Goal: Task Accomplishment & Management: Use online tool/utility

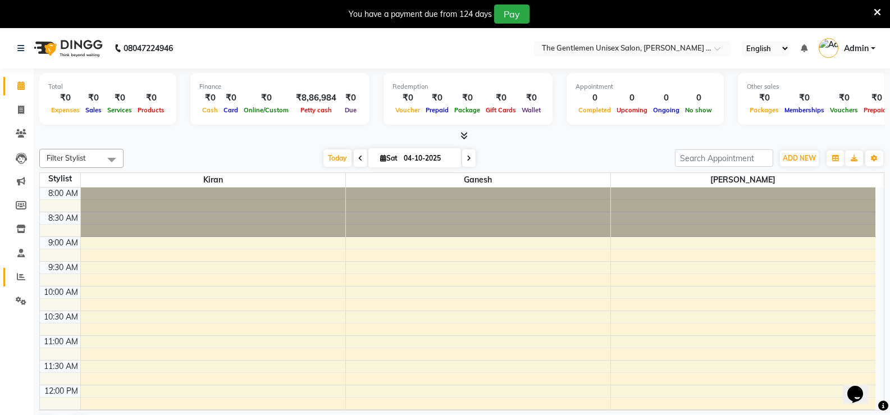
click at [21, 284] on link "Reports" at bounding box center [16, 277] width 27 height 19
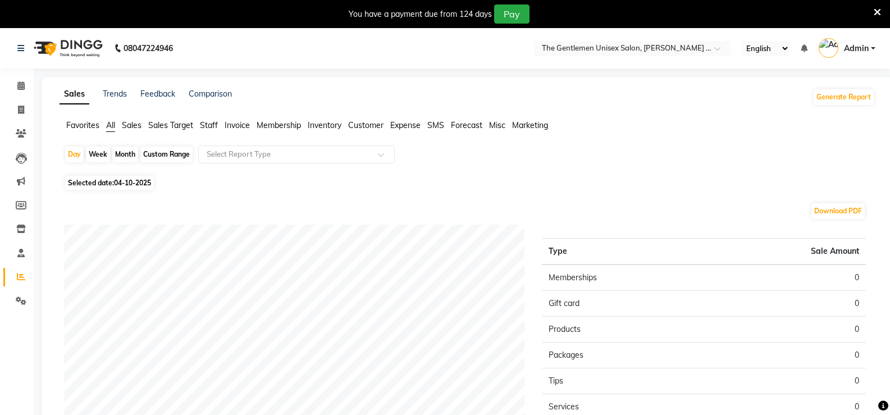
click at [102, 157] on div "Week" at bounding box center [98, 155] width 24 height 16
select select "10"
select select "2025"
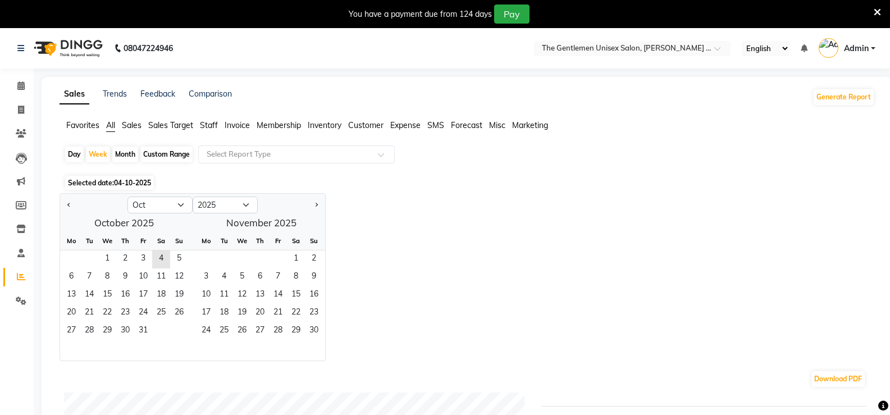
click at [118, 156] on div "Month" at bounding box center [125, 155] width 26 height 16
select select "10"
select select "2025"
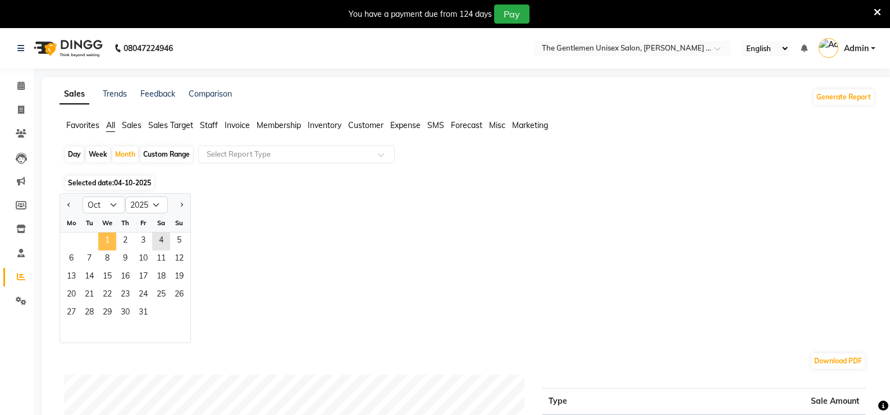
click at [104, 243] on span "1" at bounding box center [107, 242] width 18 height 18
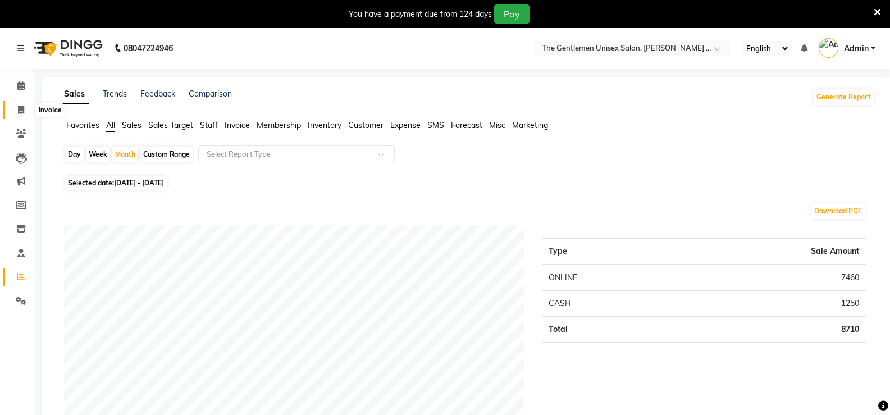
click at [29, 113] on span at bounding box center [21, 110] width 20 height 13
select select "service"
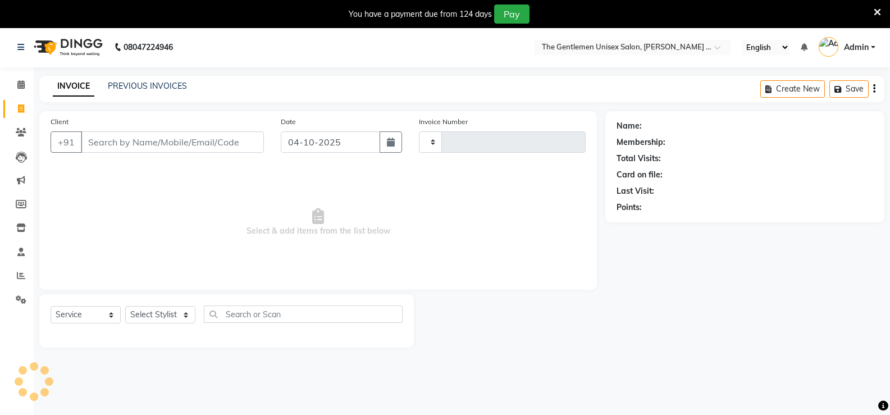
scroll to position [28, 0]
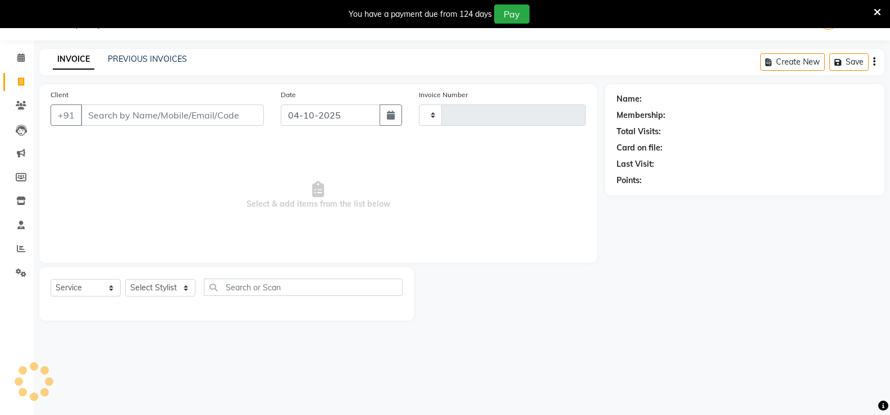
type input "1207"
select select "5552"
click at [237, 106] on input "Client" at bounding box center [172, 114] width 183 height 21
drag, startPoint x: 173, startPoint y: 99, endPoint x: 177, endPoint y: 230, distance: 130.4
click at [176, 228] on div "Client +91 Date [DATE] Invoice Number V/2025 V/[PHONE_NUMBER] Select & add item…" at bounding box center [318, 173] width 558 height 179
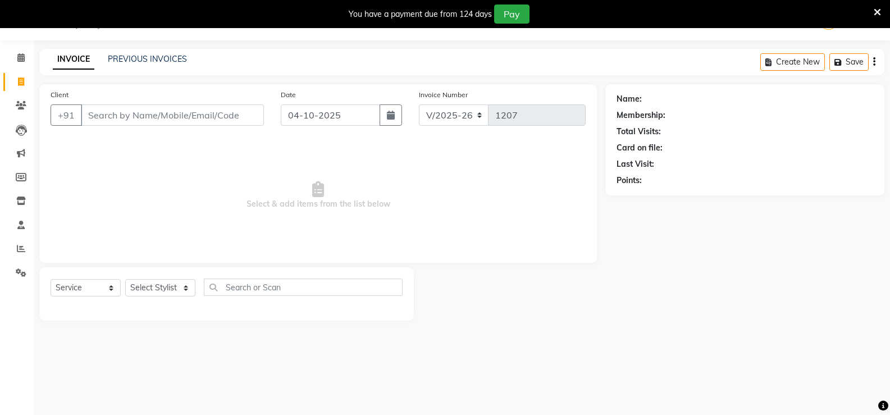
drag, startPoint x: 120, startPoint y: 271, endPoint x: 119, endPoint y: 263, distance: 8.0
click at [119, 267] on div "Select Service Product Membership Package Voucher Prepaid Gift Card Select Styl…" at bounding box center [226, 293] width 375 height 53
click at [119, 280] on div "Client +91 Date [DATE] Invoice Number V/2025 V/[PHONE_NUMBER] Select & add item…" at bounding box center [318, 202] width 575 height 237
drag, startPoint x: 118, startPoint y: 267, endPoint x: 116, endPoint y: 276, distance: 9.7
click at [121, 282] on div "Client +91 Date [DATE] Invoice Number V/2025 V/[PHONE_NUMBER] Select & add item…" at bounding box center [318, 202] width 575 height 237
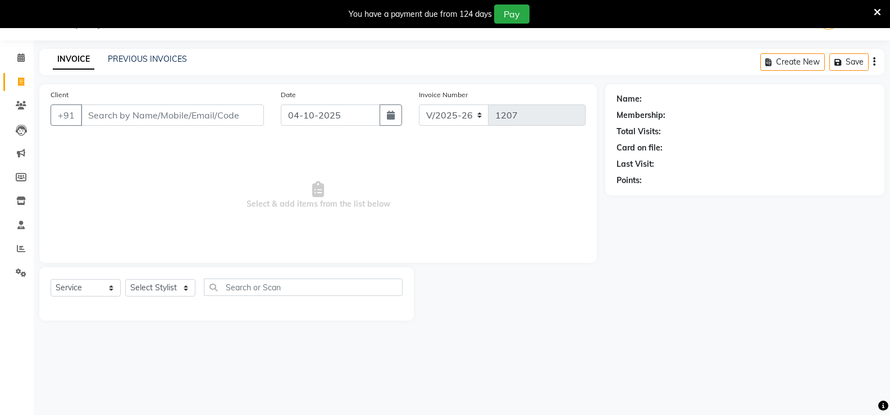
drag, startPoint x: 131, startPoint y: 219, endPoint x: 121, endPoint y: 213, distance: 11.6
drag, startPoint x: 121, startPoint y: 213, endPoint x: 102, endPoint y: 203, distance: 21.6
click at [102, 203] on span "Select & add items from the list below" at bounding box center [318, 195] width 535 height 112
click at [97, 204] on span "Select & add items from the list below" at bounding box center [318, 195] width 535 height 112
click at [88, 206] on span "Select & add items from the list below" at bounding box center [318, 195] width 535 height 112
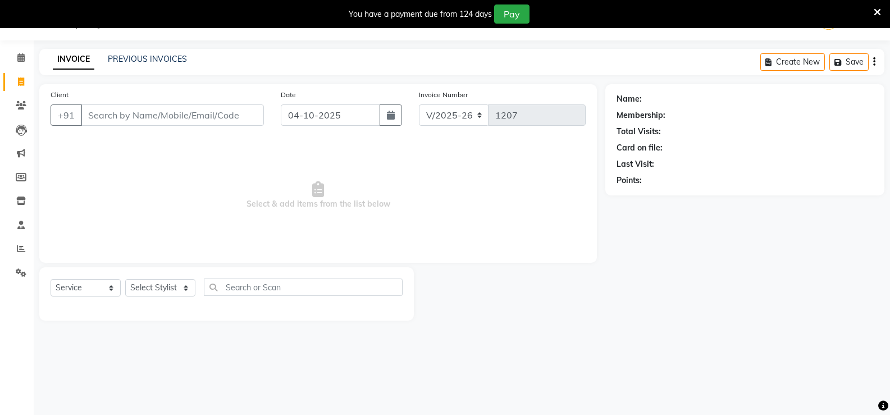
drag, startPoint x: 537, startPoint y: 136, endPoint x: 535, endPoint y: 109, distance: 27.0
click at [537, 132] on div "Client +91 Date [DATE] Invoice Number V/2025 V/[PHONE_NUMBER] Select & add item…" at bounding box center [318, 173] width 558 height 179
drag, startPoint x: 532, startPoint y: 96, endPoint x: 195, endPoint y: 211, distance: 356.4
drag, startPoint x: 195, startPoint y: 211, endPoint x: 808, endPoint y: 282, distance: 617.0
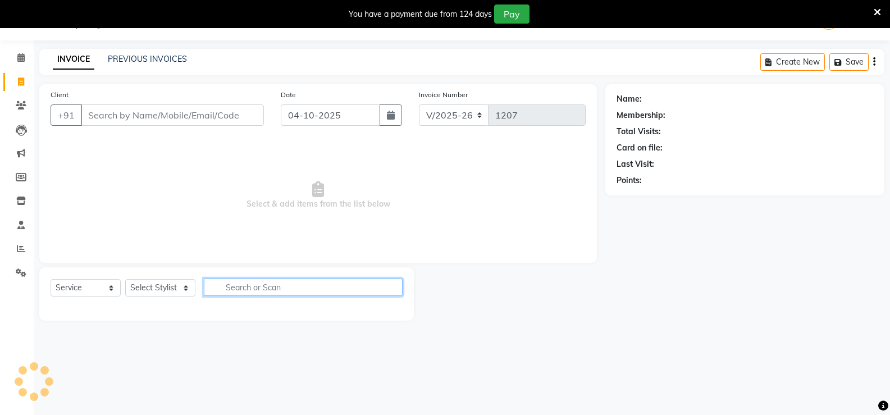
drag, startPoint x: 808, startPoint y: 282, endPoint x: 341, endPoint y: 284, distance: 466.9
click at [341, 284] on input "text" at bounding box center [303, 287] width 199 height 17
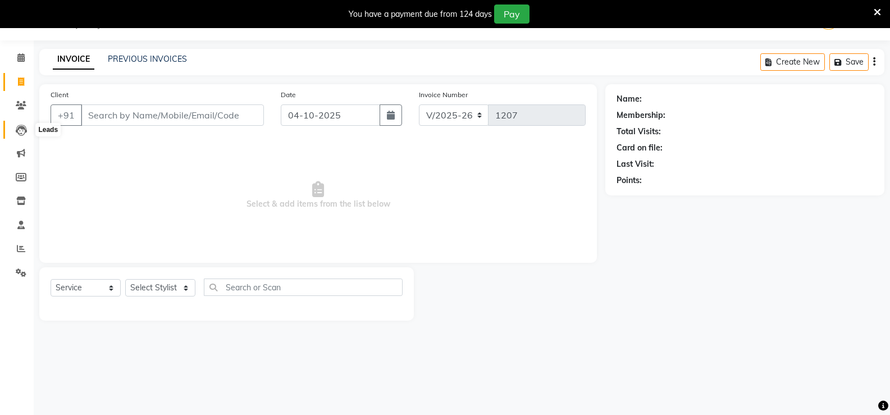
click at [16, 125] on icon at bounding box center [21, 130] width 11 height 11
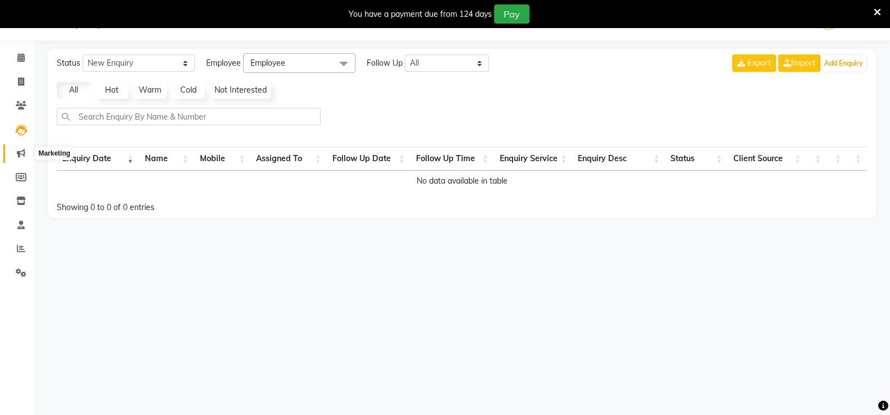
click at [24, 154] on icon at bounding box center [21, 153] width 8 height 8
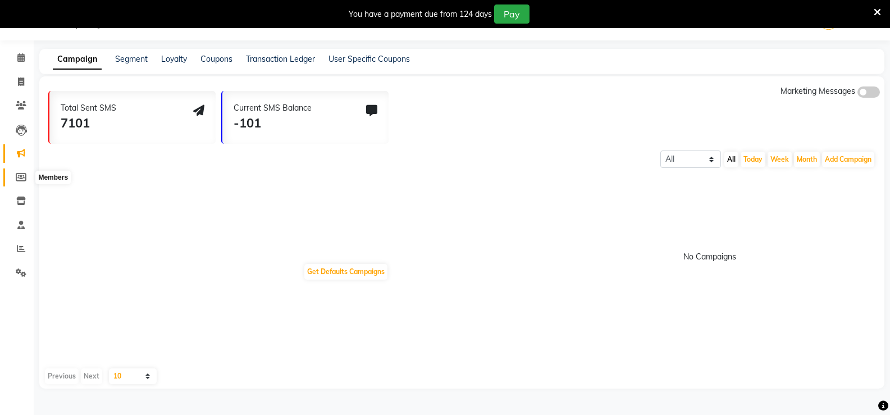
click at [20, 177] on icon at bounding box center [21, 177] width 11 height 8
select select
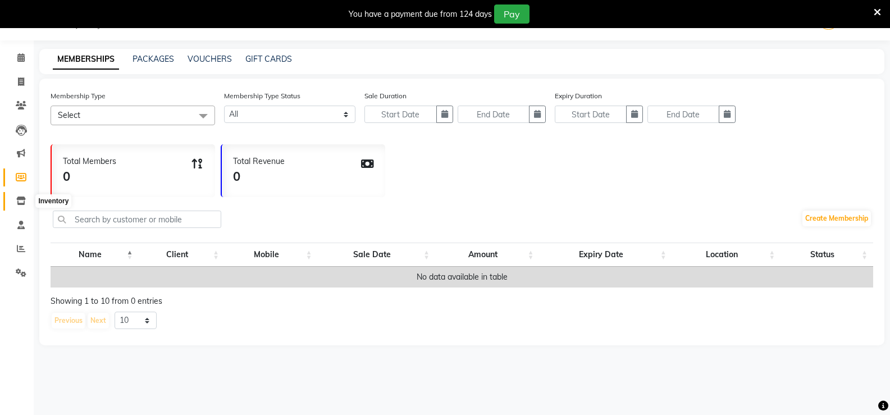
click at [20, 201] on icon at bounding box center [21, 201] width 10 height 8
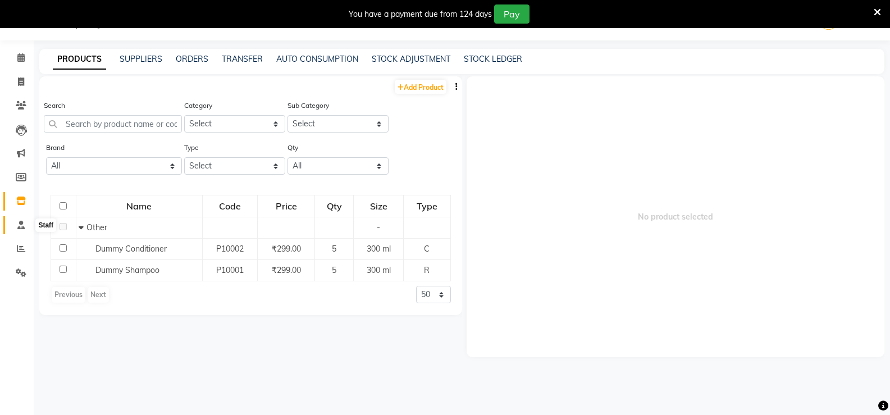
click at [22, 223] on icon at bounding box center [20, 225] width 7 height 8
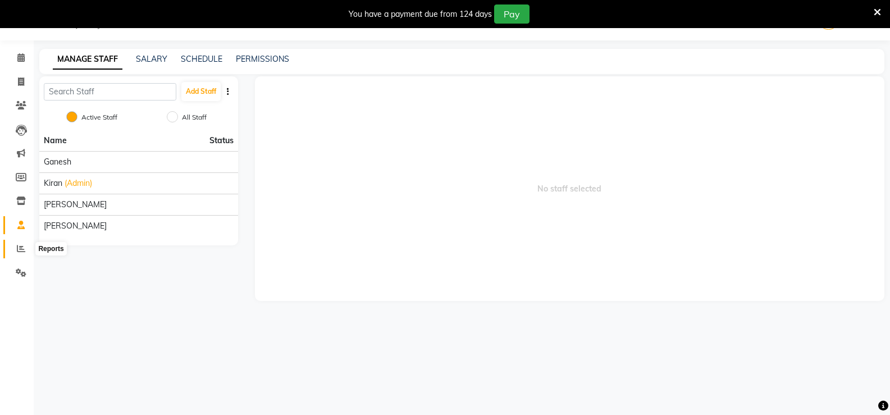
click at [27, 243] on span at bounding box center [21, 249] width 20 height 13
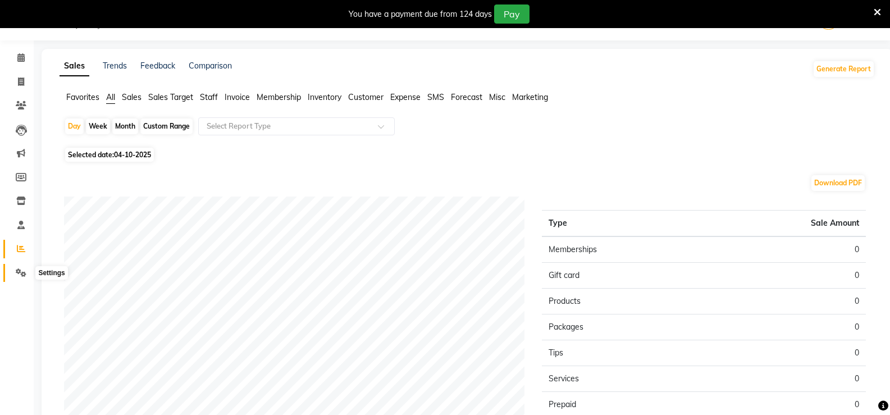
click at [29, 271] on span at bounding box center [21, 273] width 20 height 13
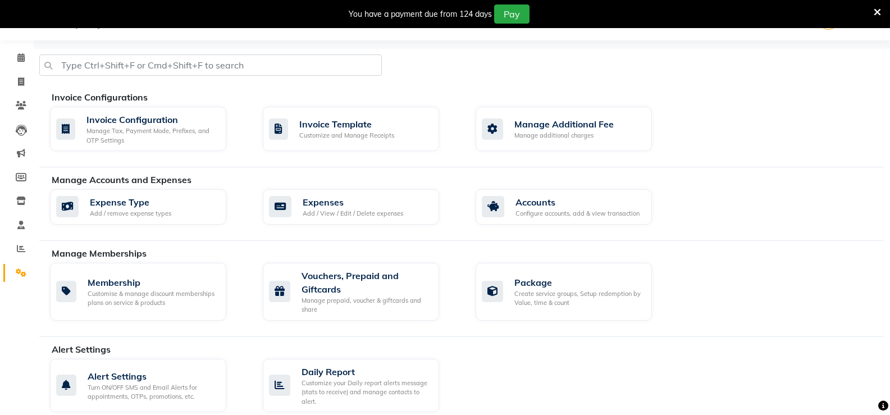
click at [24, 271] on icon at bounding box center [21, 273] width 11 height 8
click at [24, 84] on icon at bounding box center [21, 82] width 6 height 8
select select "service"
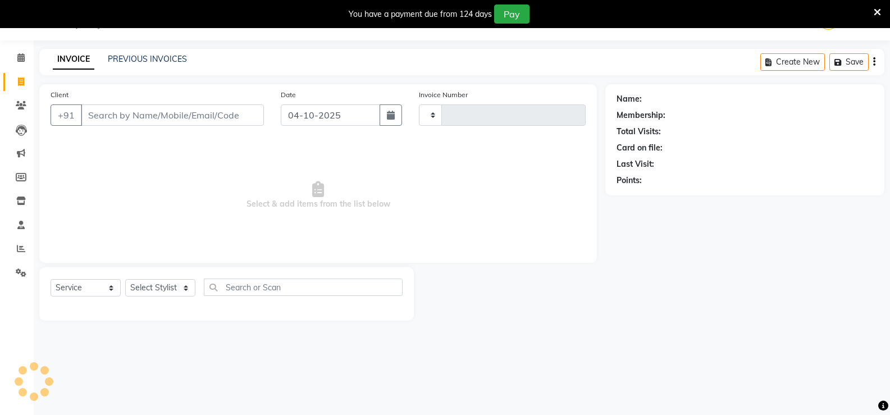
type input "1207"
select select "5552"
click at [52, 103] on div "Client +91" at bounding box center [157, 112] width 230 height 46
click at [56, 115] on button "+91" at bounding box center [66, 114] width 31 height 21
click at [77, 110] on button "+91" at bounding box center [66, 114] width 31 height 21
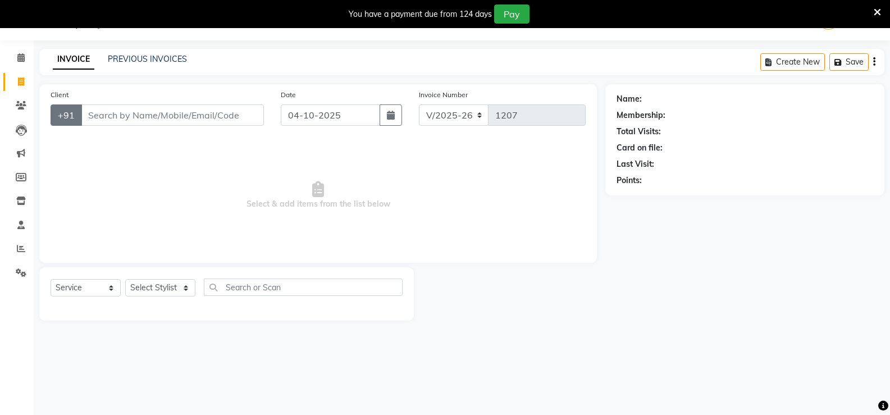
click at [75, 114] on button "+91" at bounding box center [66, 114] width 31 height 21
click at [79, 115] on button "+91" at bounding box center [66, 114] width 31 height 21
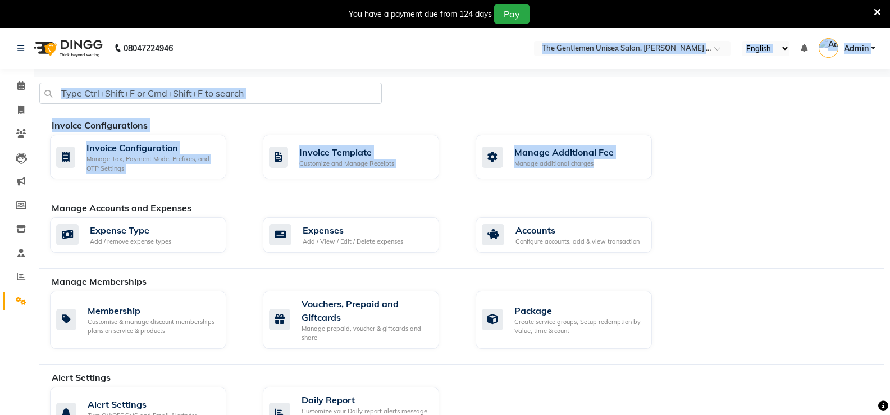
drag, startPoint x: 511, startPoint y: 162, endPoint x: 173, endPoint y: 24, distance: 365.4
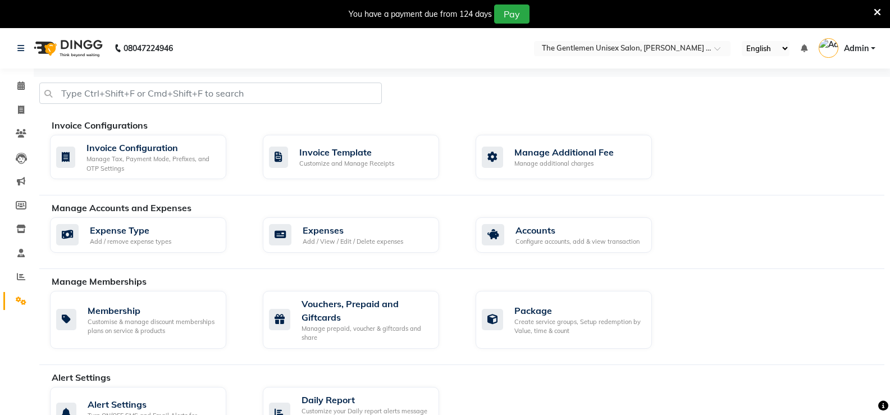
drag, startPoint x: 151, startPoint y: 28, endPoint x: 25, endPoint y: 99, distance: 144.7
click at [25, 99] on li "Invoice" at bounding box center [17, 110] width 34 height 24
click at [18, 104] on span at bounding box center [21, 110] width 20 height 13
select select "service"
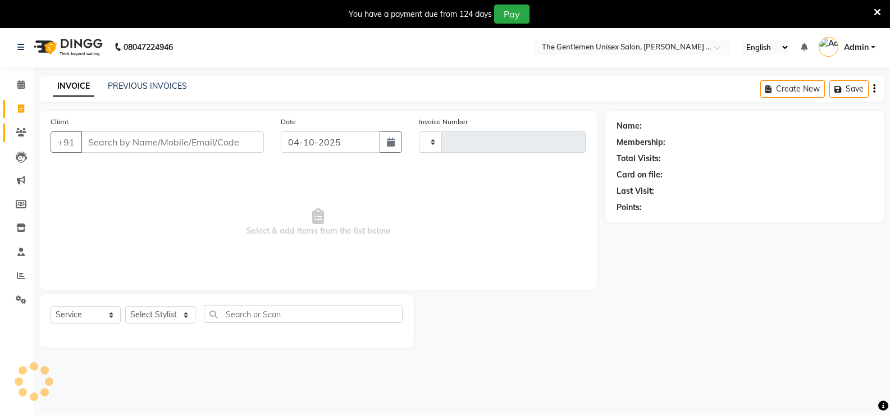
scroll to position [28, 0]
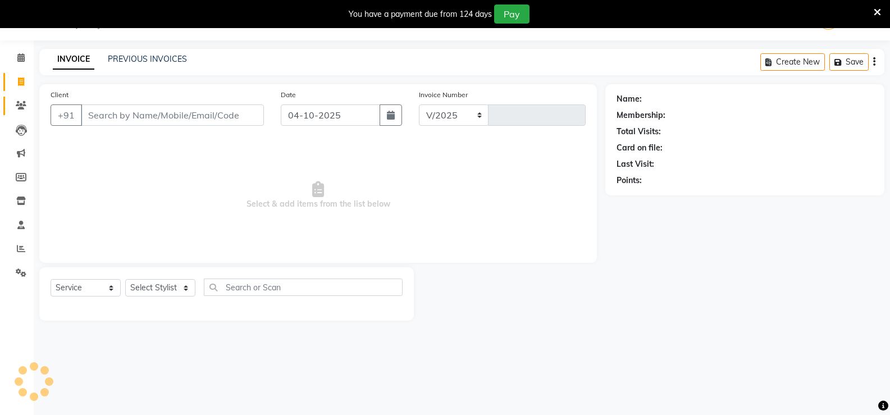
select select "5552"
type input "1207"
drag, startPoint x: 19, startPoint y: 93, endPoint x: 478, endPoint y: 121, distance: 460.4
click at [478, 121] on div "V/2025 V/[PHONE_NUMBER]" at bounding box center [502, 114] width 167 height 21
click at [478, 121] on select "V/2025 V/2025-26" at bounding box center [454, 114] width 70 height 21
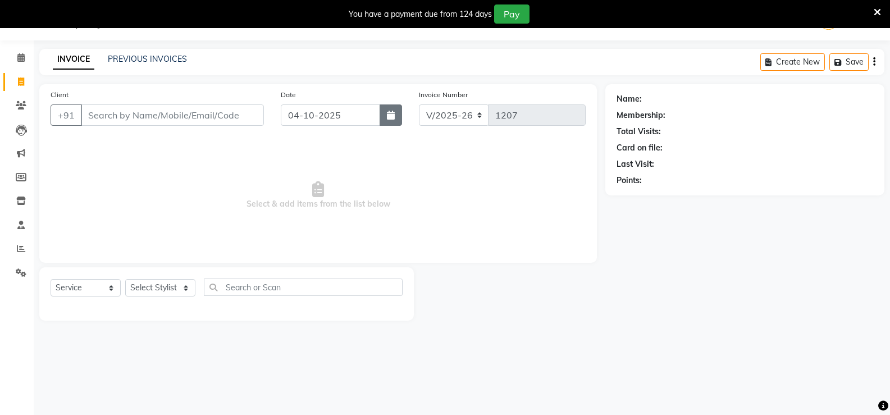
click at [398, 117] on button "button" at bounding box center [391, 114] width 22 height 21
select select "10"
select select "2025"
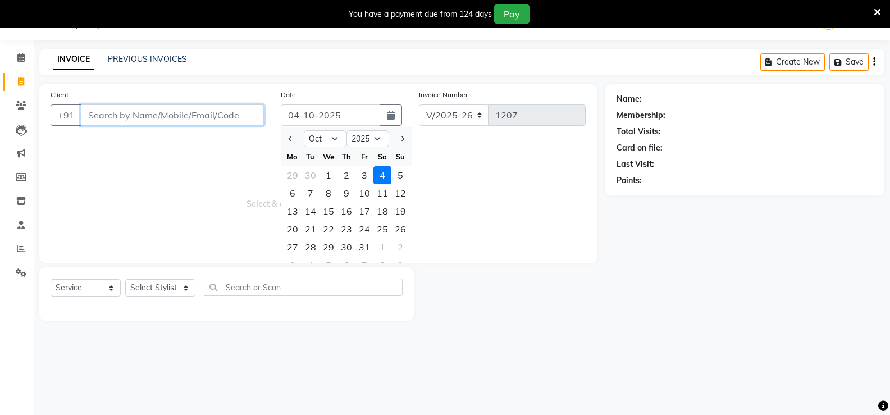
click at [245, 117] on input "Client" at bounding box center [172, 114] width 183 height 21
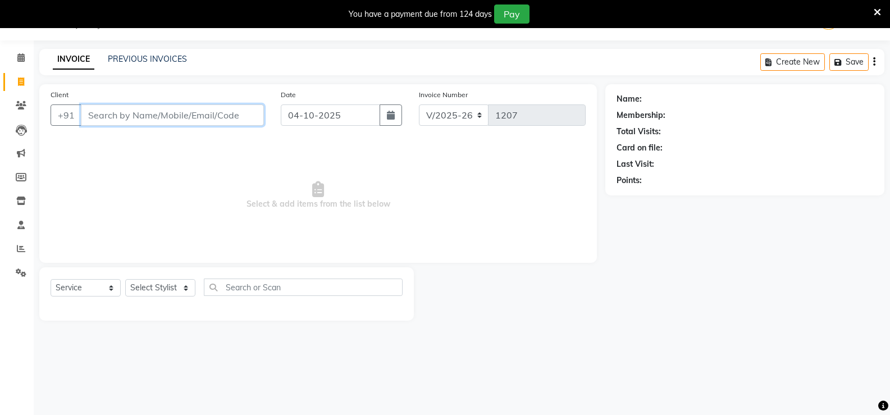
click at [211, 114] on input "Client" at bounding box center [172, 114] width 183 height 21
click at [497, 15] on button "Pay" at bounding box center [511, 13] width 35 height 19
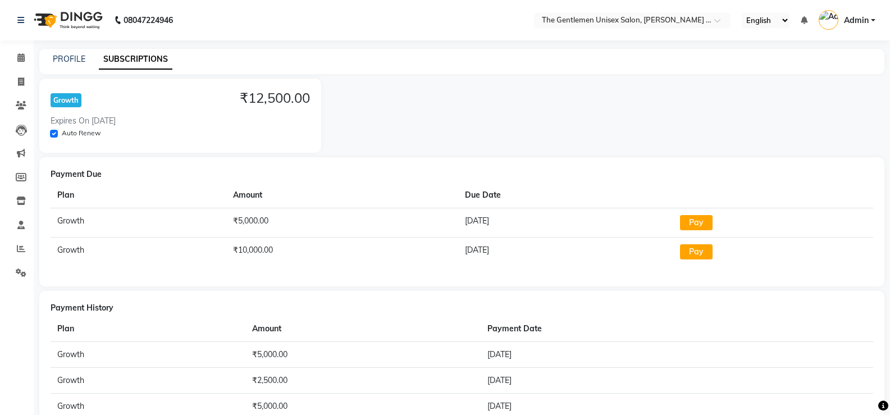
click at [18, 96] on li "Clients" at bounding box center [17, 106] width 34 height 24
click at [24, 89] on link "Invoice" at bounding box center [16, 82] width 27 height 19
select select "service"
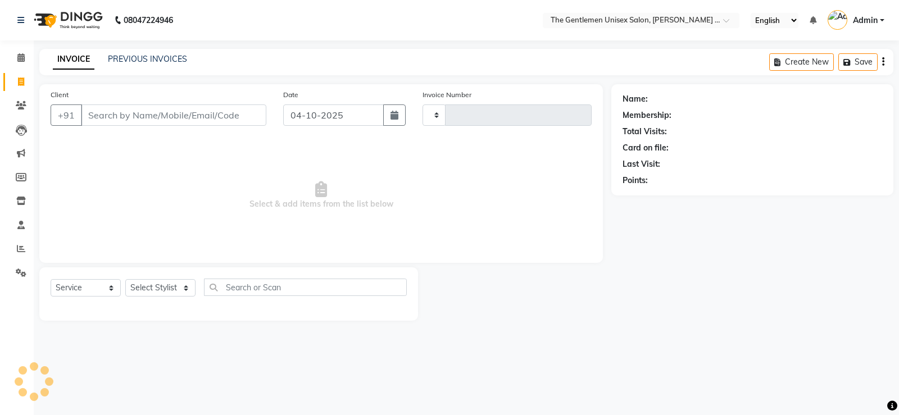
type input "1207"
select select "5552"
